Goal: Task Accomplishment & Management: Use online tool/utility

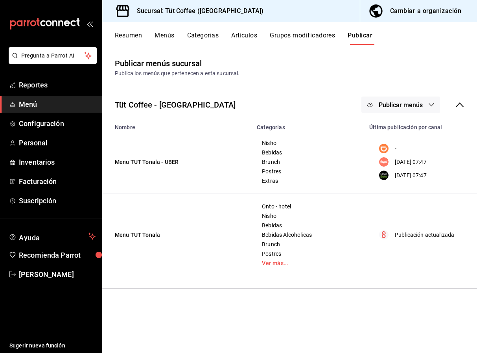
click at [430, 11] on div "Cambiar a organización" at bounding box center [425, 11] width 71 height 11
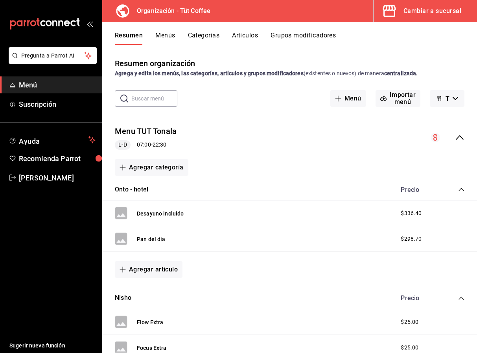
click at [252, 32] on button "Artículos" at bounding box center [245, 37] width 26 height 13
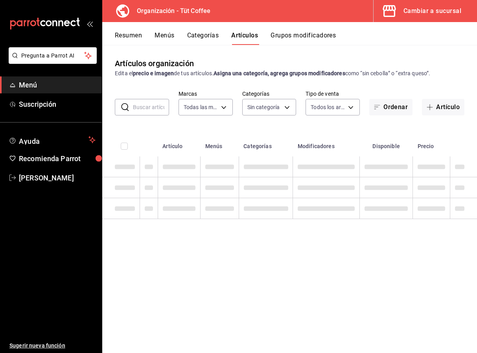
type input "32e499e3-ac49-4bfd-9688-6164702db340"
type input "01aa8595-7694-45da-9746-48b14e37431d,02054340-f982-493d-a520-4f9269409e90,55117…"
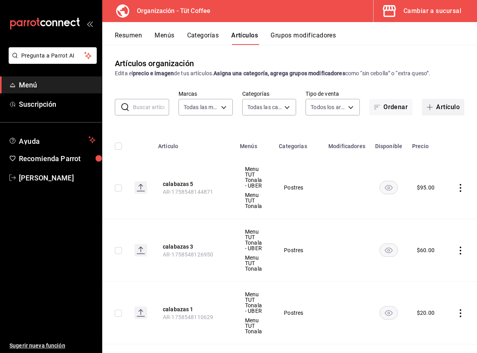
click at [444, 106] on button "Artículo" at bounding box center [443, 107] width 43 height 17
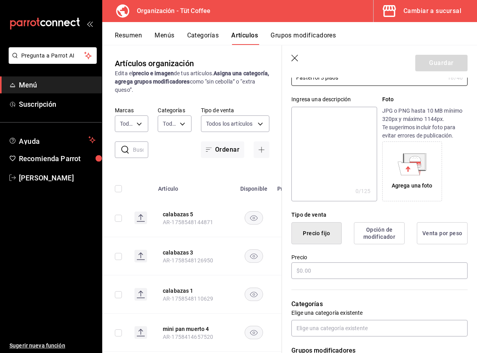
scroll to position [78, 0]
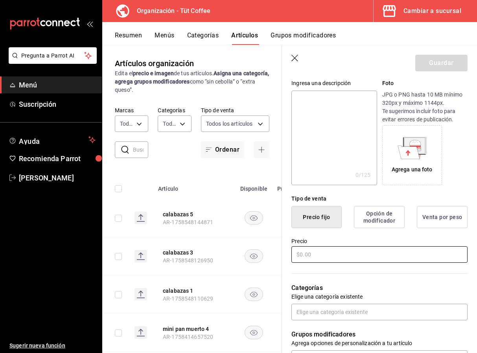
type input "Pastel rol 3 pisos"
click at [324, 256] on input "text" at bounding box center [380, 254] width 176 height 17
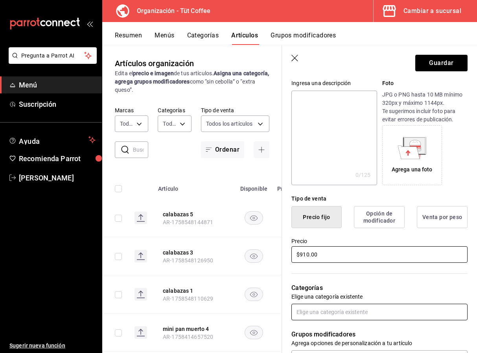
type input "$910.00"
click at [328, 312] on input "text" at bounding box center [380, 311] width 176 height 17
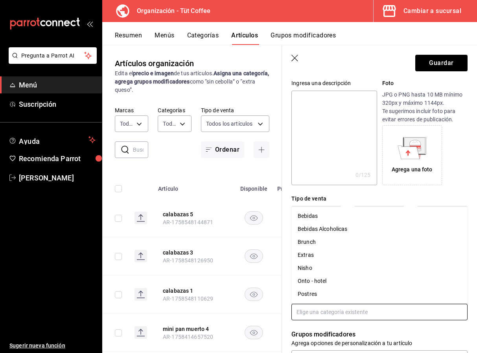
click at [314, 292] on li "Postres" at bounding box center [380, 293] width 176 height 13
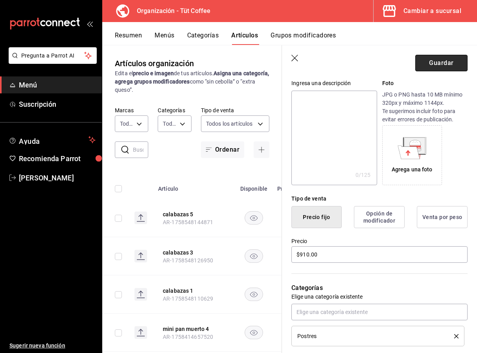
click at [439, 59] on button "Guardar" at bounding box center [442, 63] width 52 height 17
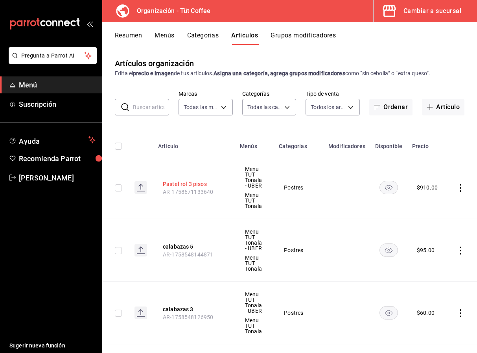
click at [174, 183] on button "Pastel rol 3 pisos" at bounding box center [194, 184] width 63 height 8
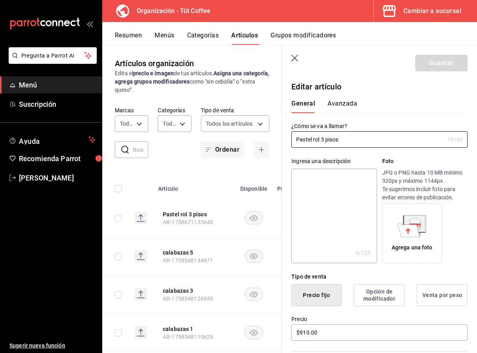
click at [337, 104] on button "Avanzada" at bounding box center [343, 106] width 30 height 13
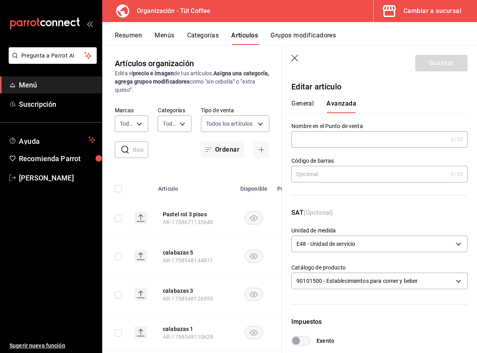
click at [294, 59] on icon "button" at bounding box center [296, 59] width 8 height 8
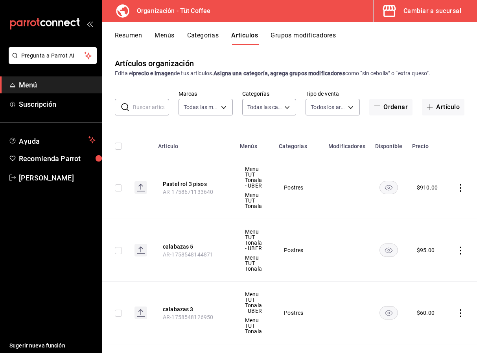
click at [134, 35] on button "Resumen" at bounding box center [128, 37] width 27 height 13
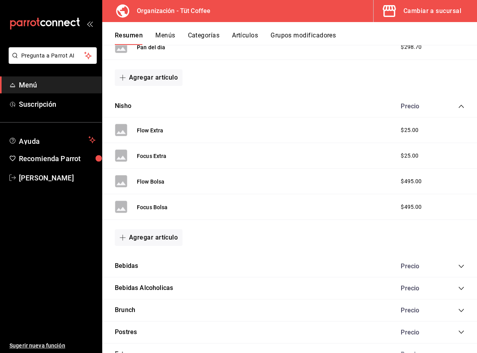
scroll to position [276, 0]
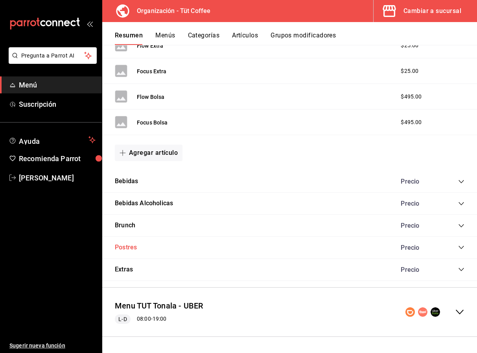
click at [130, 249] on button "Postres" at bounding box center [126, 247] width 22 height 9
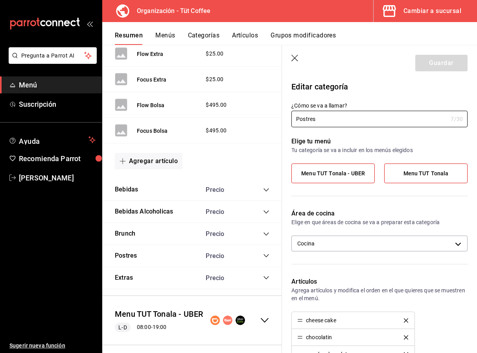
click at [295, 58] on icon "button" at bounding box center [296, 59] width 8 height 8
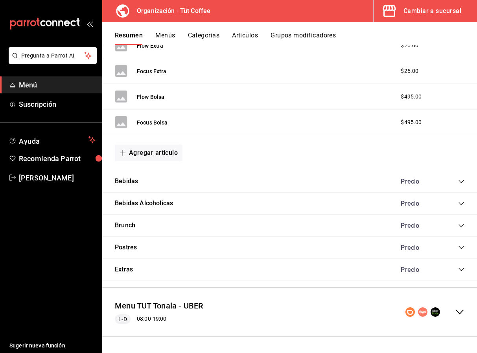
click at [462, 247] on icon "collapse-category-row" at bounding box center [462, 247] width 6 height 6
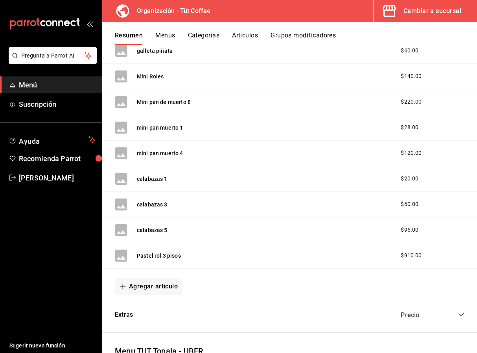
scroll to position [1207, 0]
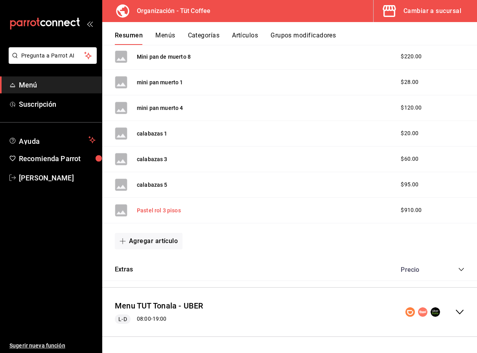
click at [168, 209] on button "Pastel rol 3 pisos" at bounding box center [159, 210] width 44 height 8
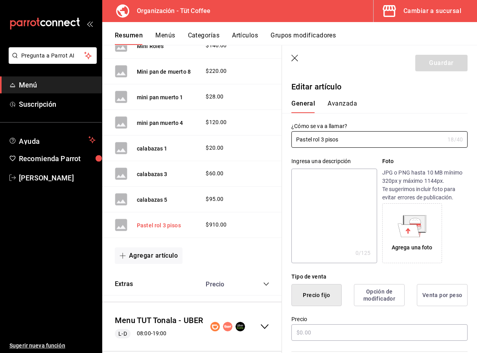
type input "$910.00"
click at [341, 104] on button "Avanzada" at bounding box center [343, 106] width 30 height 13
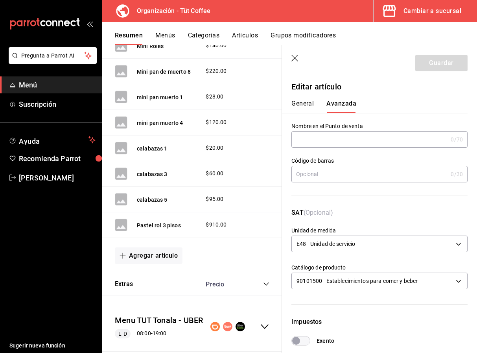
click at [294, 57] on icon "button" at bounding box center [295, 58] width 7 height 7
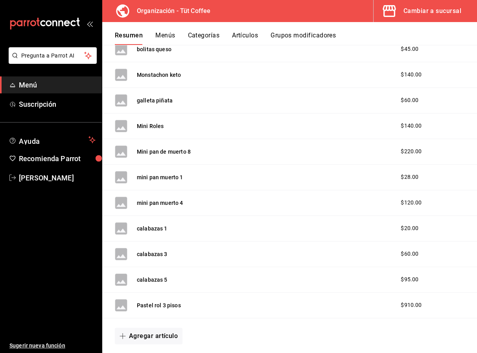
scroll to position [1207, 0]
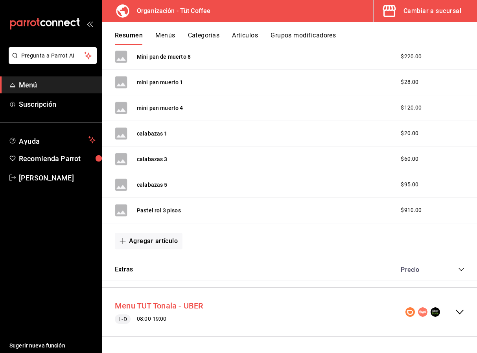
click at [171, 305] on button "Menu TUT Tonala - UBER" at bounding box center [159, 305] width 89 height 11
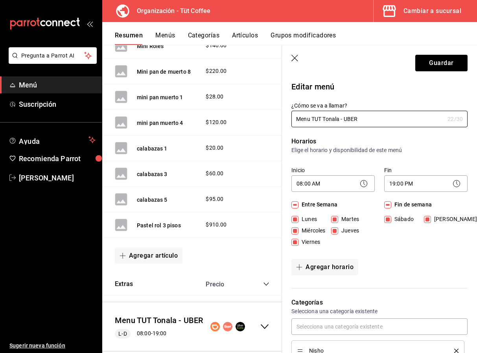
click at [296, 57] on icon "button" at bounding box center [295, 58] width 7 height 7
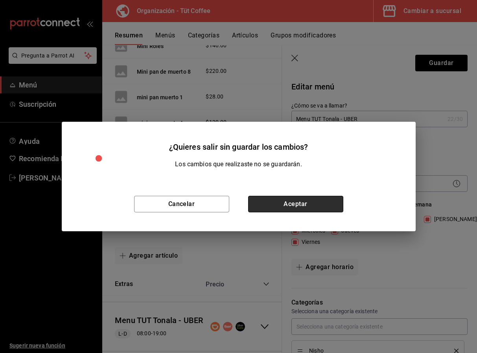
click at [299, 206] on button "Aceptar" at bounding box center [295, 204] width 95 height 17
checkbox input "false"
type input "1758672123381"
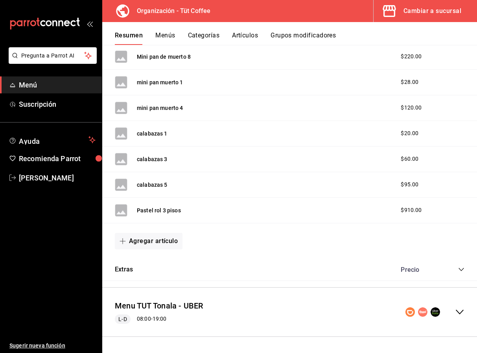
click at [461, 310] on icon "collapse-menu-row" at bounding box center [459, 311] width 9 height 9
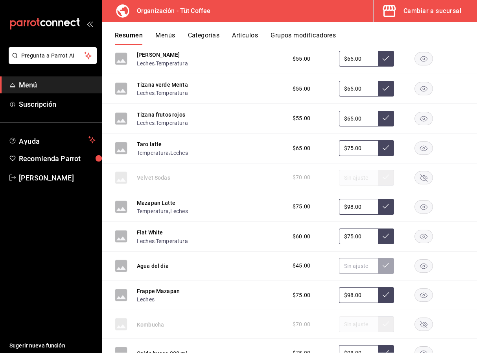
scroll to position [2646, 0]
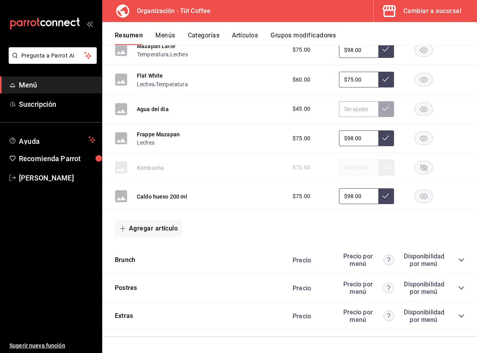
click at [461, 286] on icon "collapse-category-row" at bounding box center [462, 288] width 6 height 6
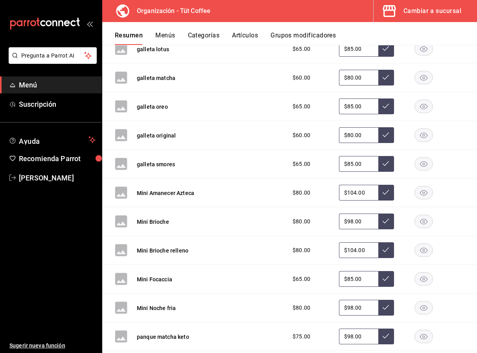
scroll to position [3687, 0]
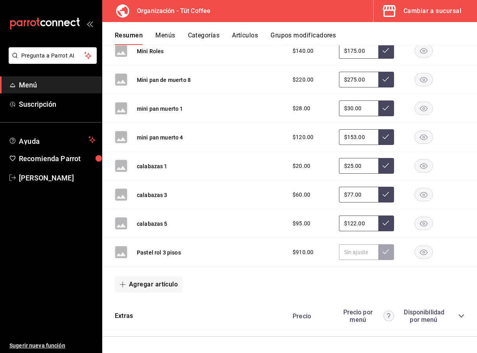
click at [424, 249] on icon "button" at bounding box center [424, 251] width 18 height 13
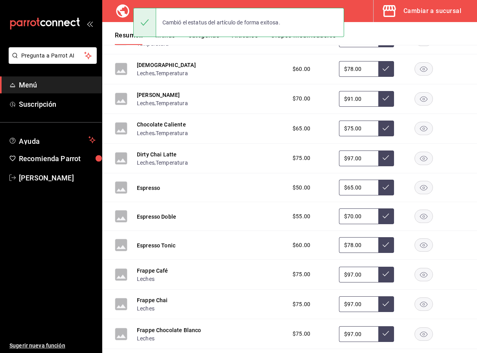
scroll to position [1764, 0]
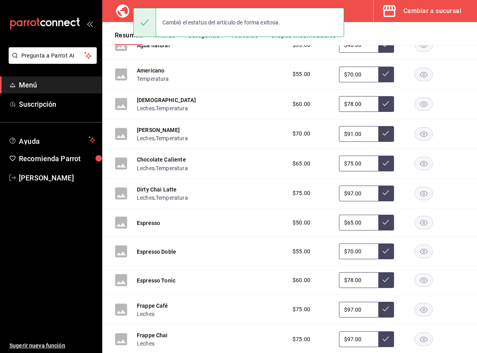
click at [168, 40] on button "Menús" at bounding box center [165, 37] width 20 height 13
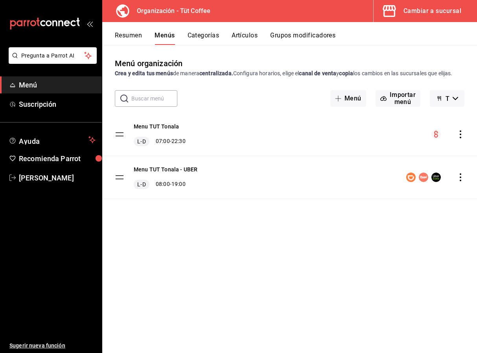
click at [463, 134] on icon "actions" at bounding box center [461, 134] width 8 height 8
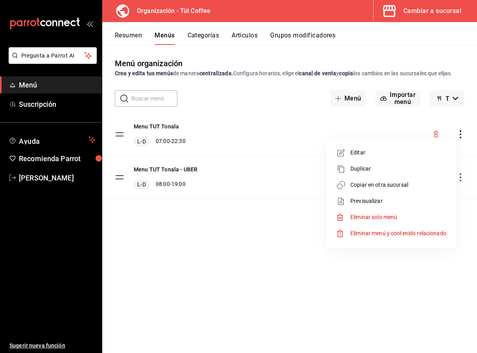
click at [399, 183] on span "Copiar en otra sucursal" at bounding box center [399, 185] width 96 height 8
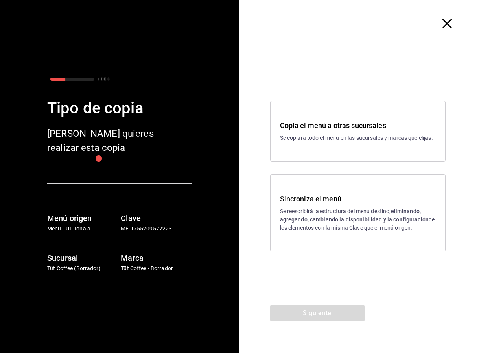
click at [348, 213] on p "Se reescribirá la estructura del menú destino; eliminando, agregando, cambiando…" at bounding box center [358, 219] width 156 height 25
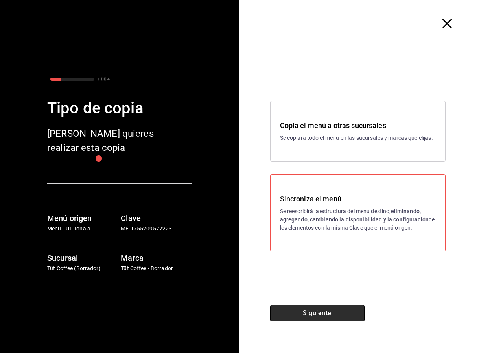
click at [329, 311] on button "Siguiente" at bounding box center [317, 313] width 94 height 17
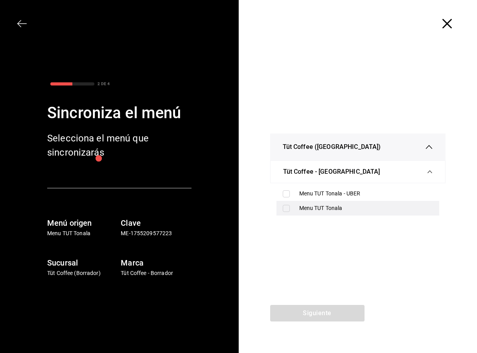
click at [298, 206] on div "Menu TUT Tonala" at bounding box center [358, 208] width 163 height 15
checkbox input "true"
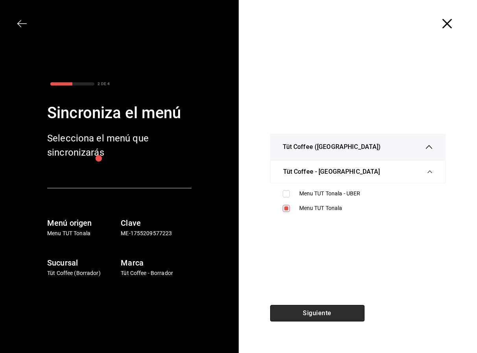
click at [310, 312] on button "Siguiente" at bounding box center [317, 313] width 94 height 17
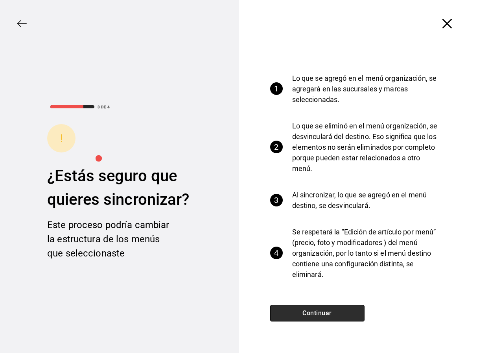
click at [309, 312] on button "Continuar" at bounding box center [317, 313] width 94 height 17
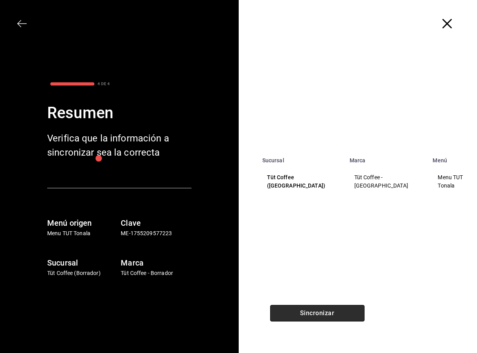
click at [309, 312] on button "Sincronizar" at bounding box center [317, 313] width 94 height 17
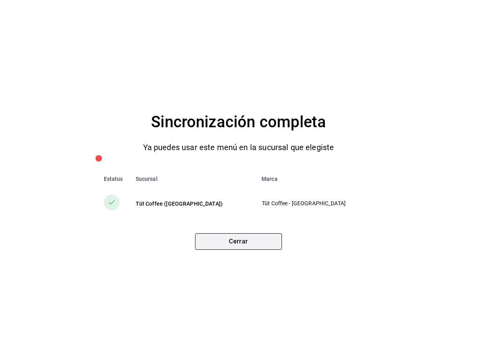
click at [266, 240] on button "Cerrar" at bounding box center [238, 241] width 87 height 17
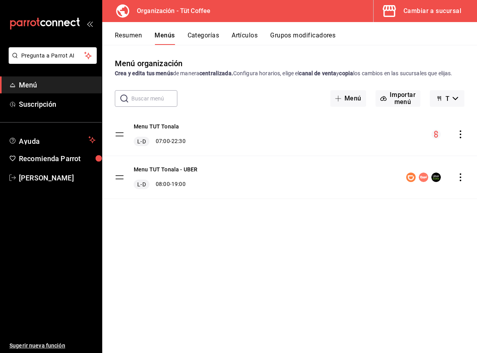
click at [429, 11] on div "Cambiar a sucursal" at bounding box center [433, 11] width 58 height 11
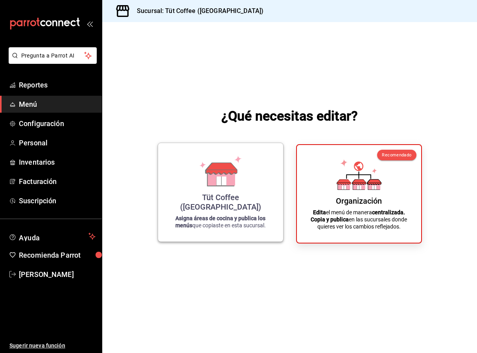
click at [229, 186] on icon at bounding box center [221, 177] width 27 height 17
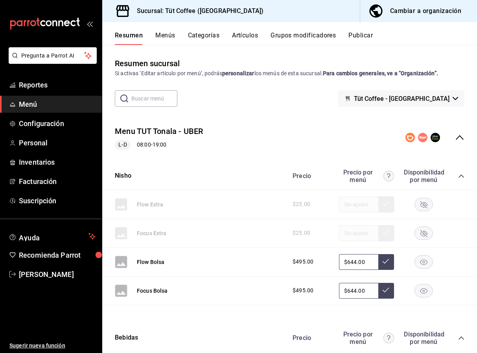
click at [362, 38] on button "Publicar" at bounding box center [361, 37] width 24 height 13
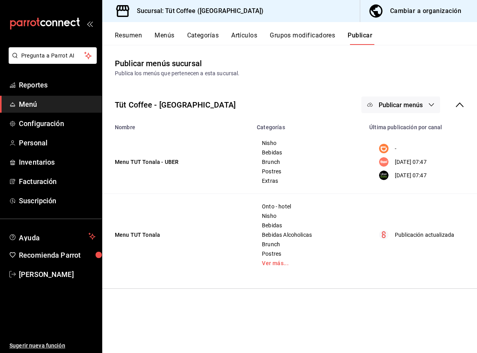
click at [417, 104] on span "Publicar menús" at bounding box center [401, 104] width 44 height 7
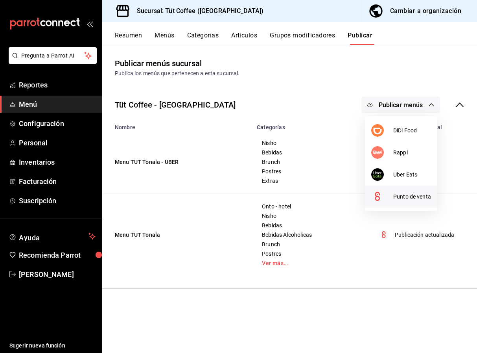
click at [403, 197] on span "Punto de venta" at bounding box center [413, 196] width 38 height 8
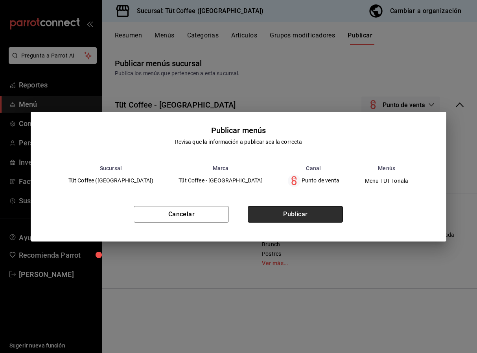
click at [317, 211] on button "Publicar" at bounding box center [295, 214] width 95 height 17
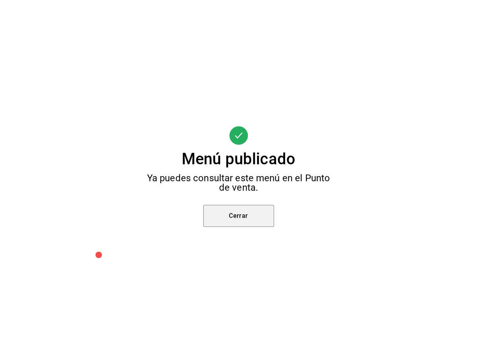
click at [240, 211] on button "Cerrar" at bounding box center [238, 216] width 71 height 22
